Goal: Task Accomplishment & Management: Use online tool/utility

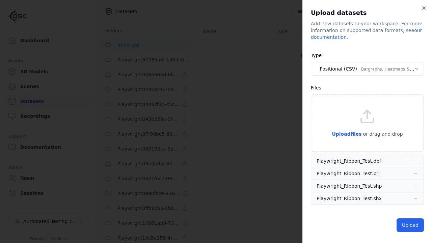
click at [367, 69] on button "Positional (CSV) Bargraphs, Heatmaps & Pins" at bounding box center [367, 68] width 113 height 13
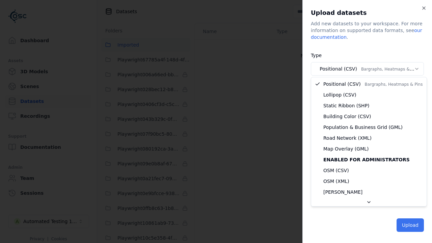
select select "*****"
click at [411, 224] on button "Upload" at bounding box center [409, 224] width 27 height 13
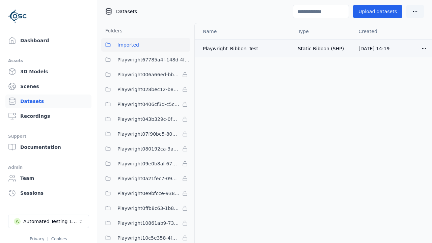
click at [424, 46] on html "Dashboard Assets 3D Models Scenes Datasets Recordings Support Documentation Adm…" at bounding box center [216, 121] width 432 height 243
click at [397, 75] on div "Delete" at bounding box center [409, 74] width 40 height 11
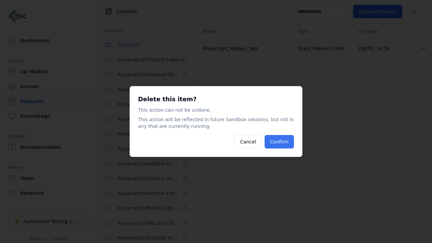
click at [282, 144] on button "Confirm" at bounding box center [278, 141] width 29 height 13
